Goal: Ask a question

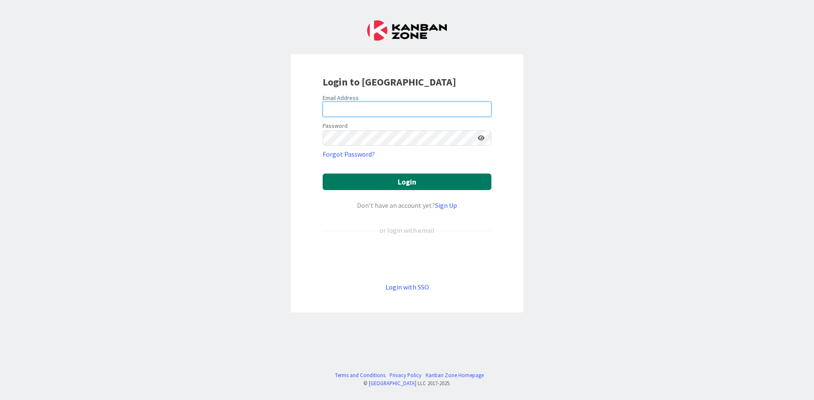
type input "[EMAIL_ADDRESS][DOMAIN_NAME]"
click at [414, 183] on button "Login" at bounding box center [406, 182] width 169 height 17
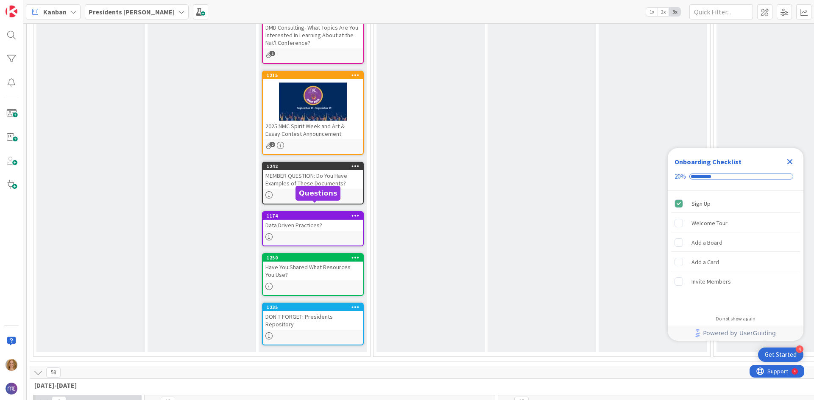
scroll to position [254, 0]
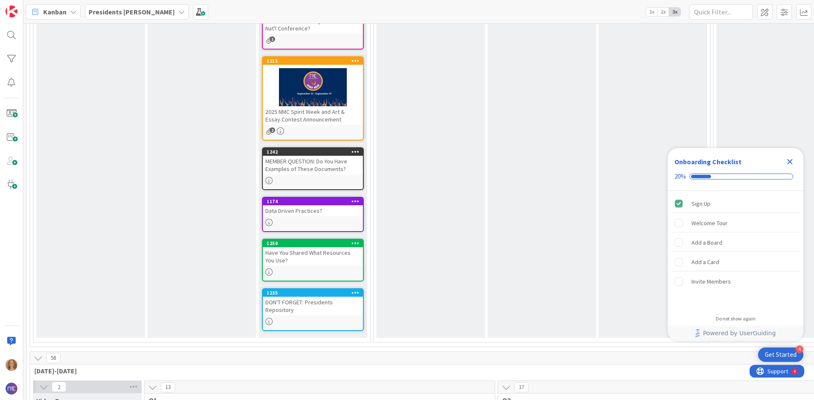
click at [787, 164] on icon "Close Checklist" at bounding box center [790, 162] width 6 height 6
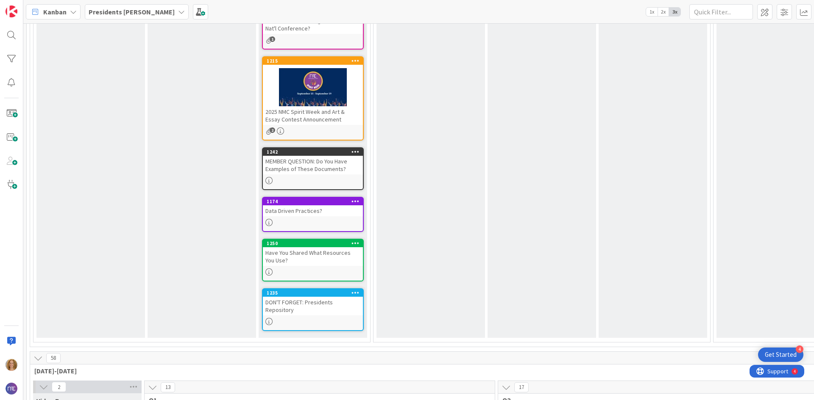
scroll to position [0, 0]
click at [319, 214] on div "Data Driven Practices?" at bounding box center [313, 211] width 100 height 11
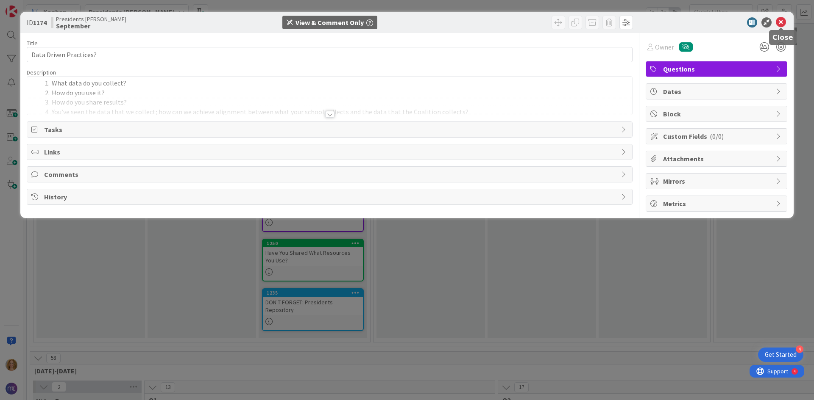
click at [783, 23] on icon at bounding box center [780, 22] width 10 height 10
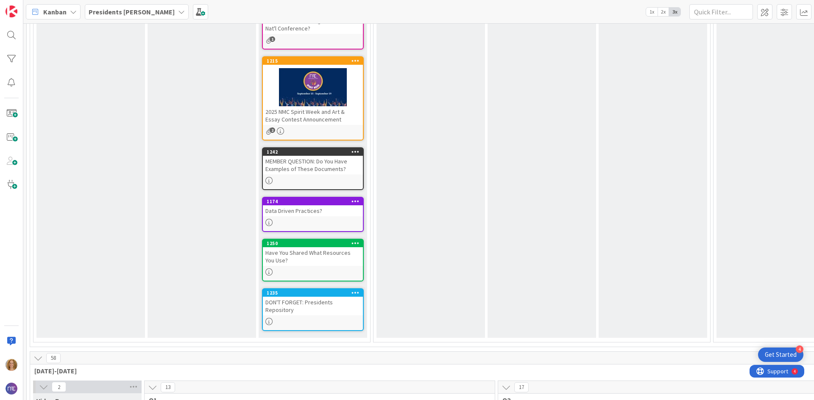
click at [303, 168] on div "MEMBER QUESTION: Do You Have Examples of These Documents?" at bounding box center [313, 165] width 100 height 19
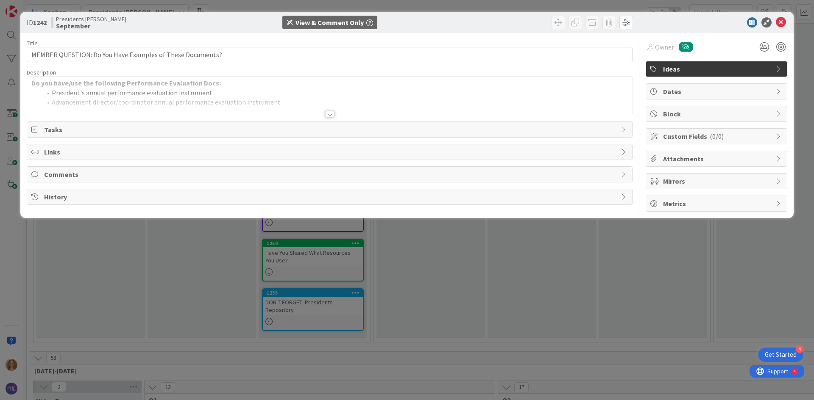
click at [330, 116] on div at bounding box center [329, 114] width 9 height 7
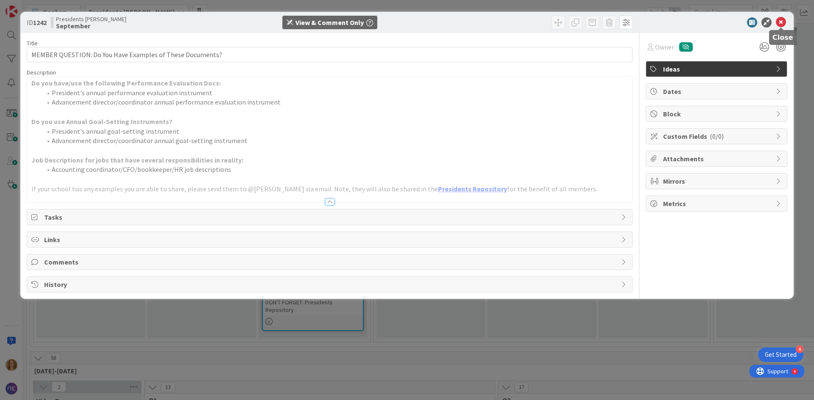
click at [784, 22] on icon at bounding box center [780, 22] width 10 height 10
